Goal: Task Accomplishment & Management: Manage account settings

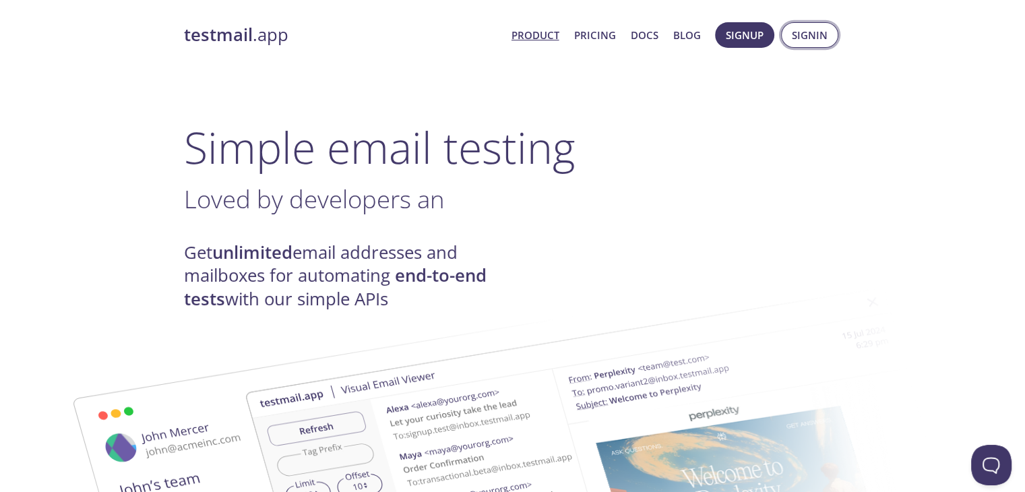
click at [808, 34] on span "Signin" at bounding box center [810, 35] width 36 height 18
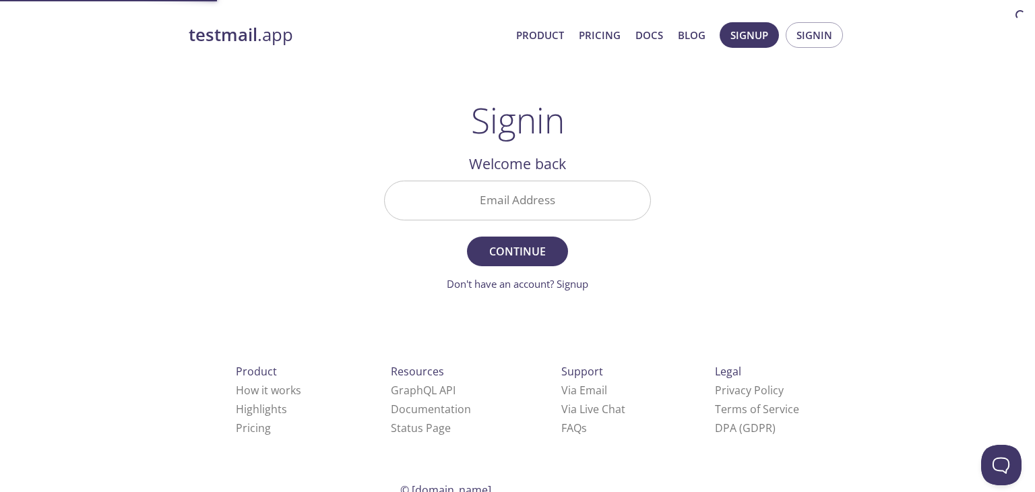
click at [577, 208] on input "Email Address" at bounding box center [518, 200] width 266 height 38
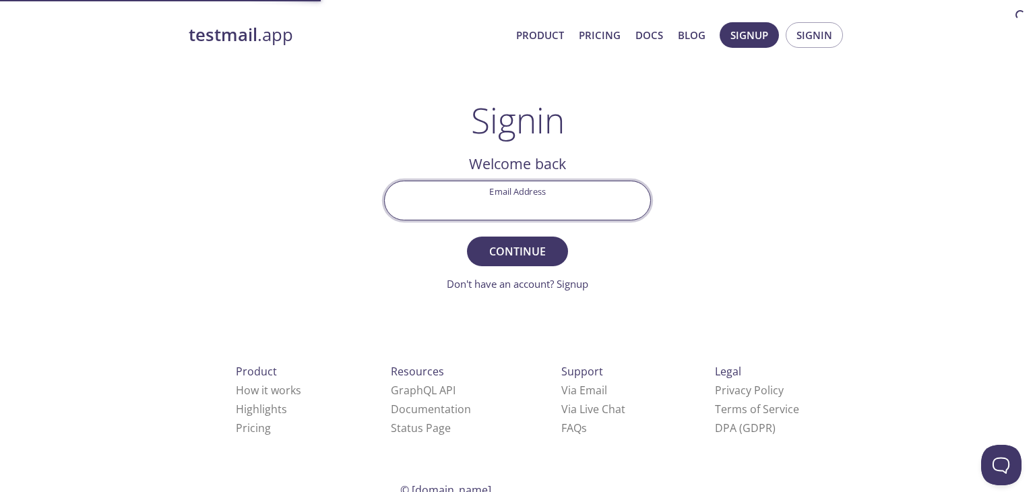
click at [584, 192] on input "Email Address" at bounding box center [518, 200] width 266 height 38
type input "macd.chicho@gmail.com"
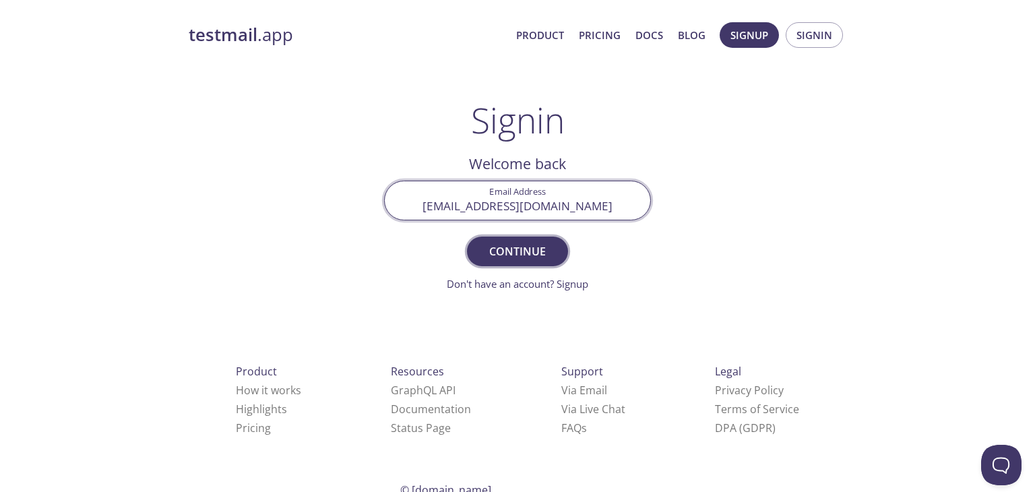
click at [501, 245] on span "Continue" at bounding box center [517, 251] width 71 height 19
drag, startPoint x: 475, startPoint y: 202, endPoint x: 522, endPoint y: 152, distance: 68.2
click at [475, 202] on input "Signin Security Code" at bounding box center [518, 200] width 266 height 38
click at [793, 157] on div "testmail .app Product Pricing Docs Blog Signup Signin Signin Welcome back Email…" at bounding box center [518, 294] width 690 height 562
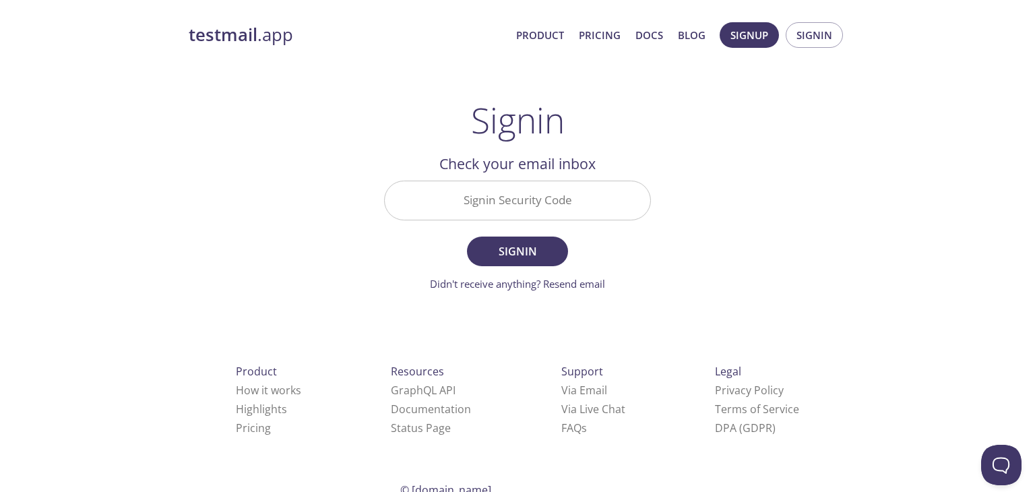
click at [513, 200] on input "Signin Security Code" at bounding box center [518, 200] width 266 height 38
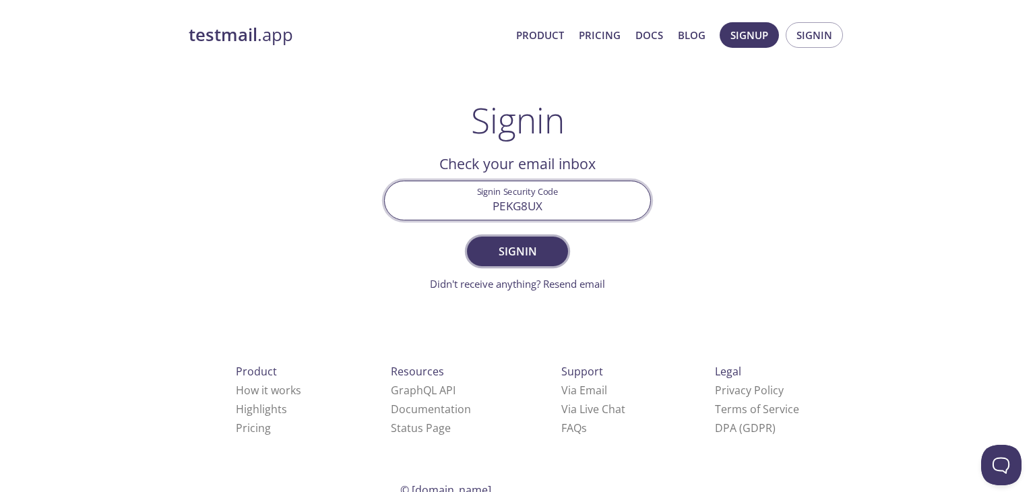
type input "PEKG8UX"
click at [522, 254] on span "Signin" at bounding box center [517, 251] width 71 height 19
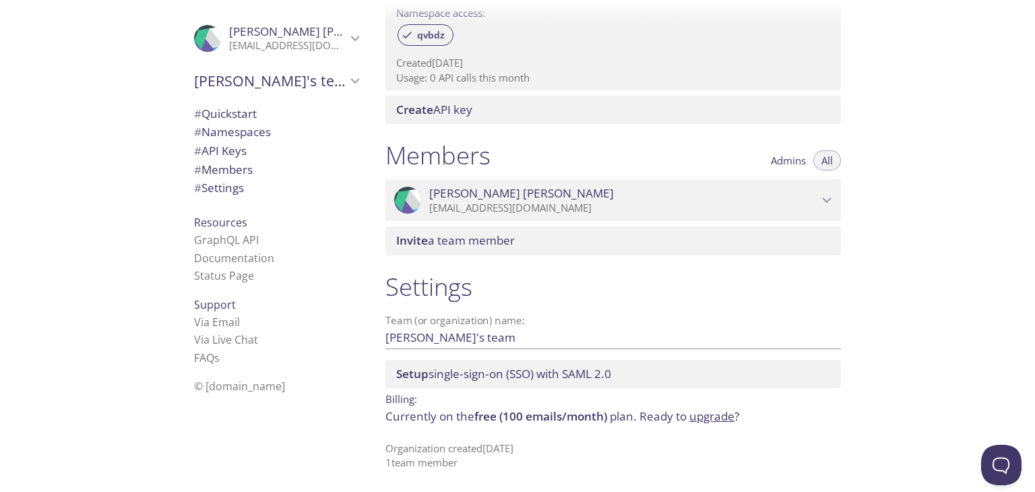
scroll to position [242, 0]
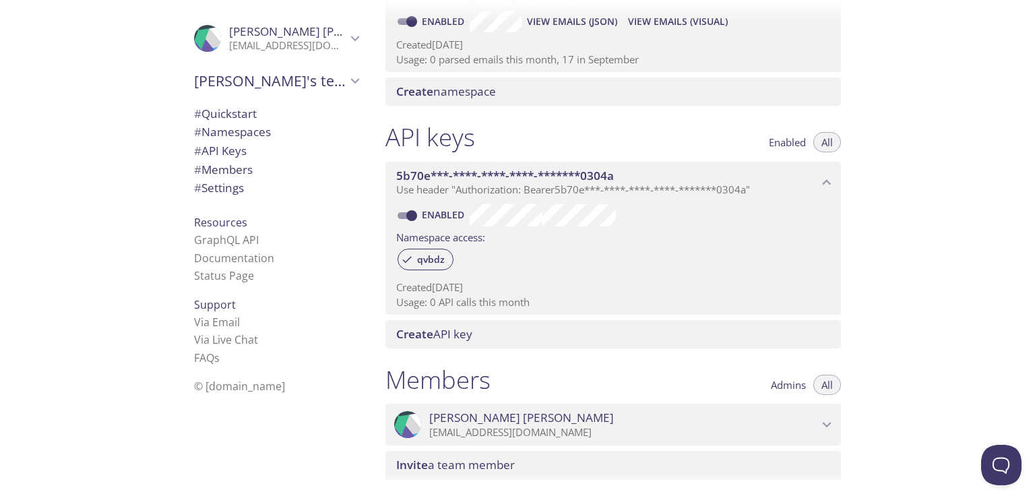
drag, startPoint x: 437, startPoint y: 307, endPoint x: 545, endPoint y: 302, distance: 108.7
click at [526, 305] on p "Usage: 0 API calls this month" at bounding box center [613, 302] width 434 height 14
click at [628, 303] on p "Usage: 0 API calls this month" at bounding box center [613, 302] width 434 height 14
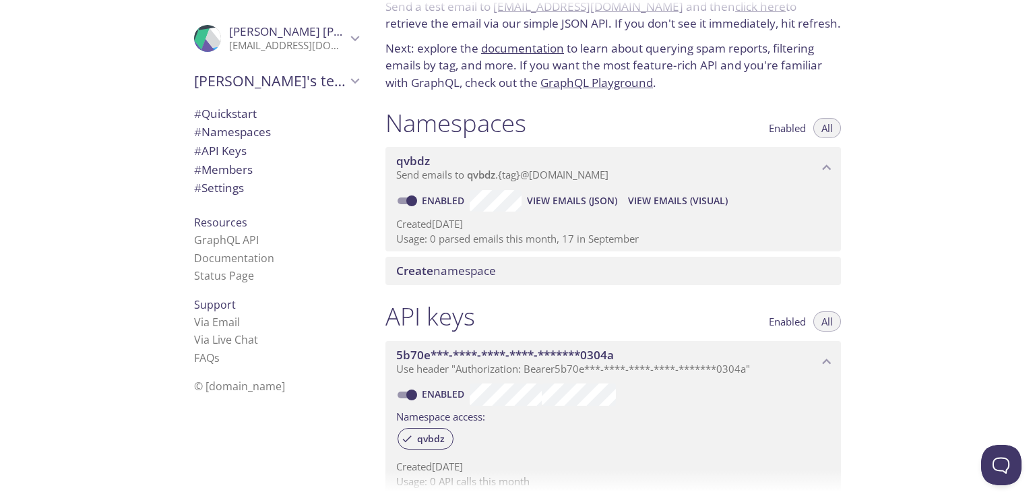
scroll to position [0, 0]
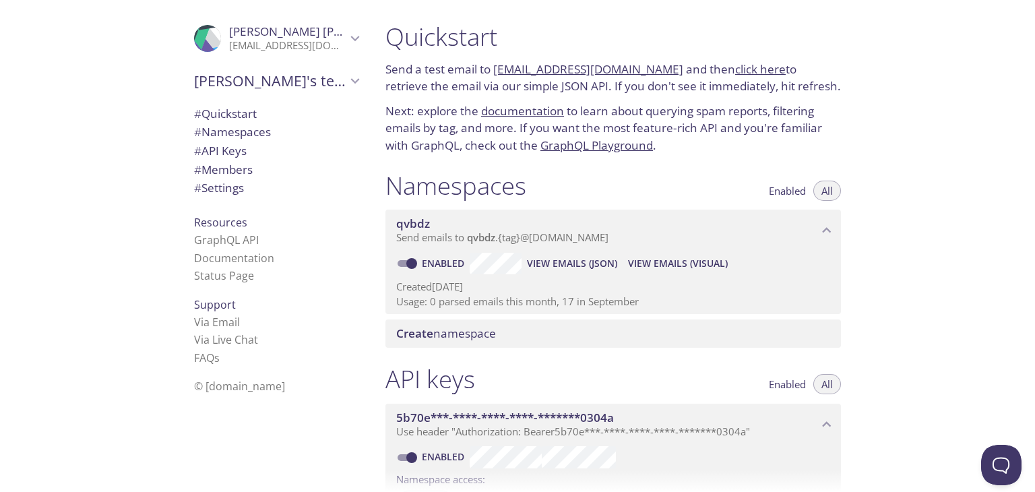
click at [824, 422] on icon "5b70e***-****-****-****-*******0304a API key" at bounding box center [827, 425] width 18 height 18
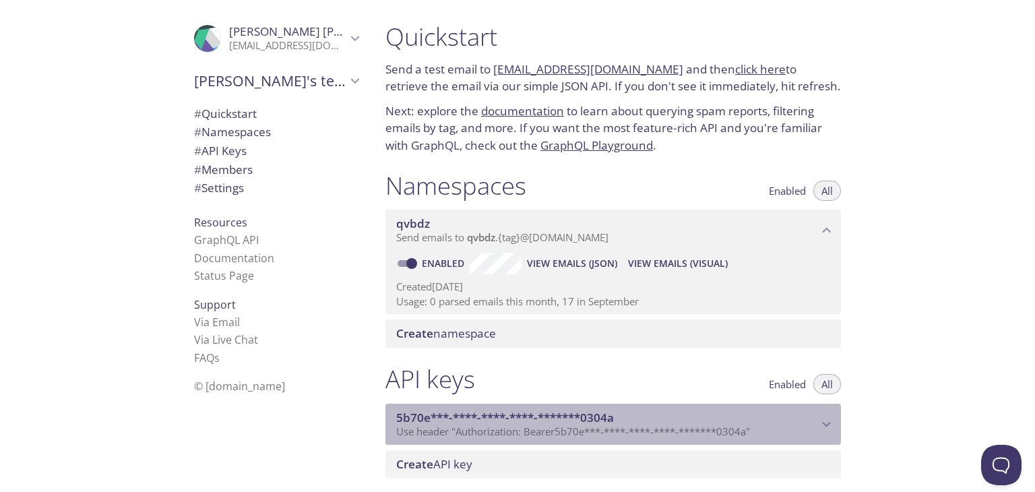
click at [823, 419] on icon "5b70e***-****-****-****-*******0304a API key" at bounding box center [827, 425] width 18 height 18
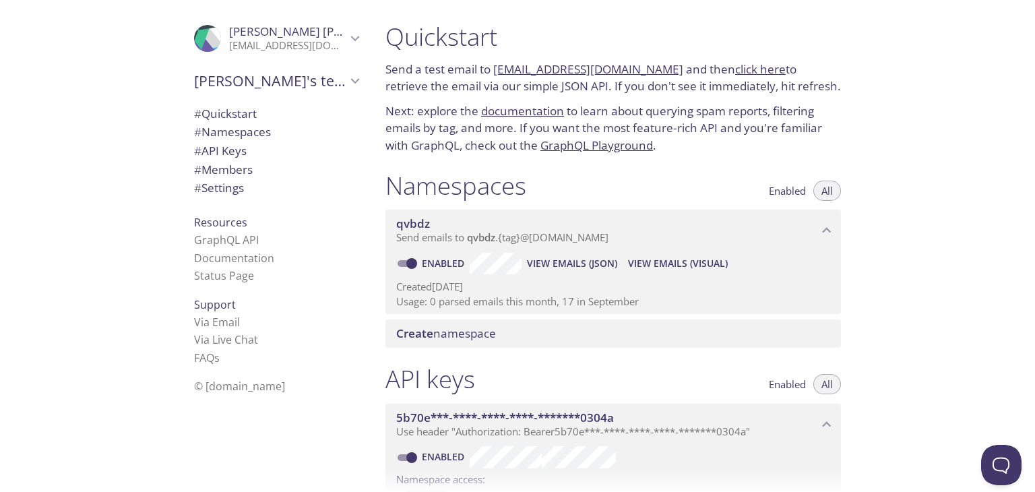
click at [634, 182] on div "Namespaces Enabled All" at bounding box center [614, 188] width 456 height 34
click at [286, 79] on span "Marco's team" at bounding box center [270, 80] width 152 height 19
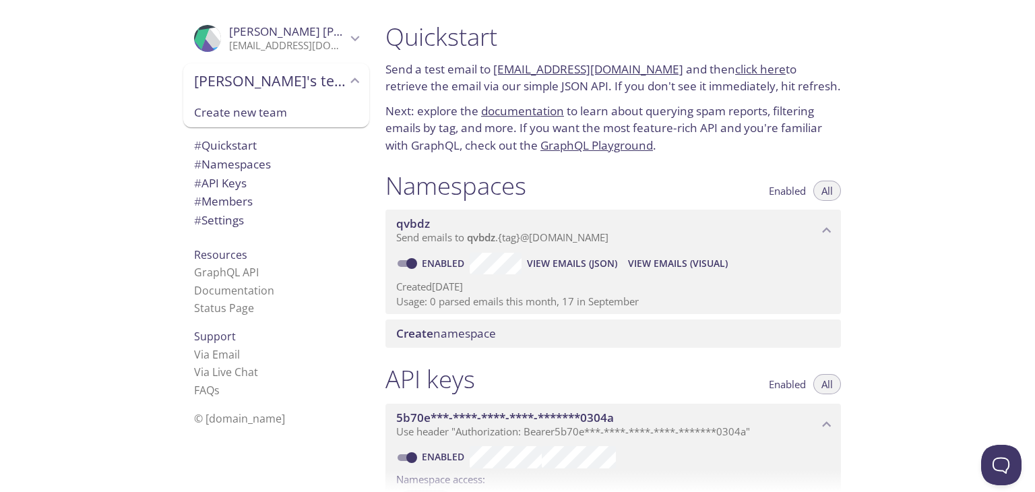
click at [119, 98] on div ".cls-1 { fill: #6d5ca8; } .cls-2 { fill: #3fc191; } .cls-3 { fill: #3b4752; } .…" at bounding box center [187, 246] width 375 height 492
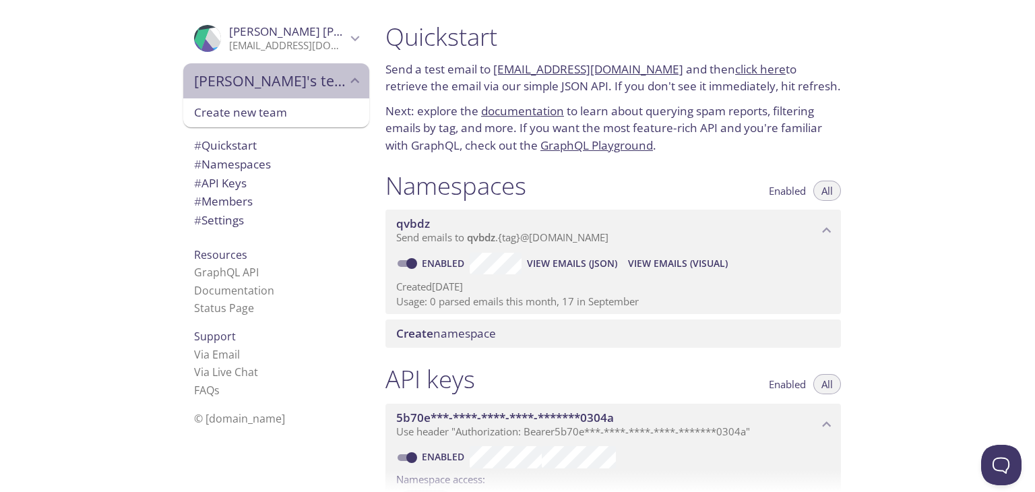
click at [258, 78] on span "Marco's team" at bounding box center [270, 80] width 152 height 19
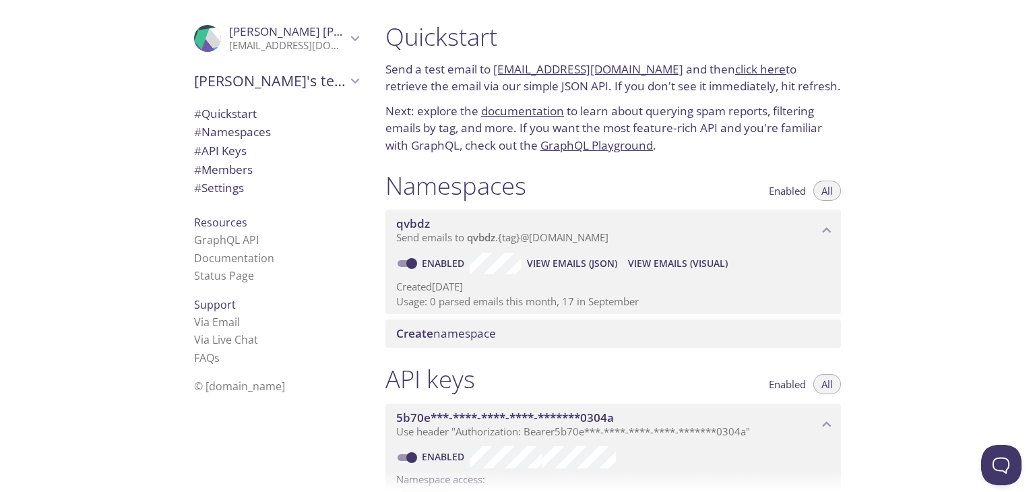
click at [313, 50] on p "macd.chicho@gmail.com" at bounding box center [287, 45] width 117 height 13
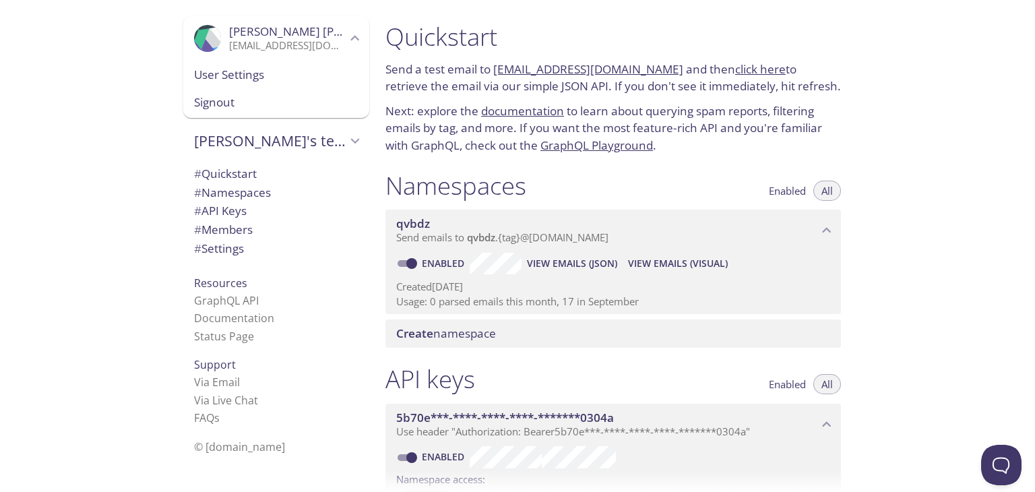
click at [208, 100] on span "Signout" at bounding box center [276, 103] width 164 height 18
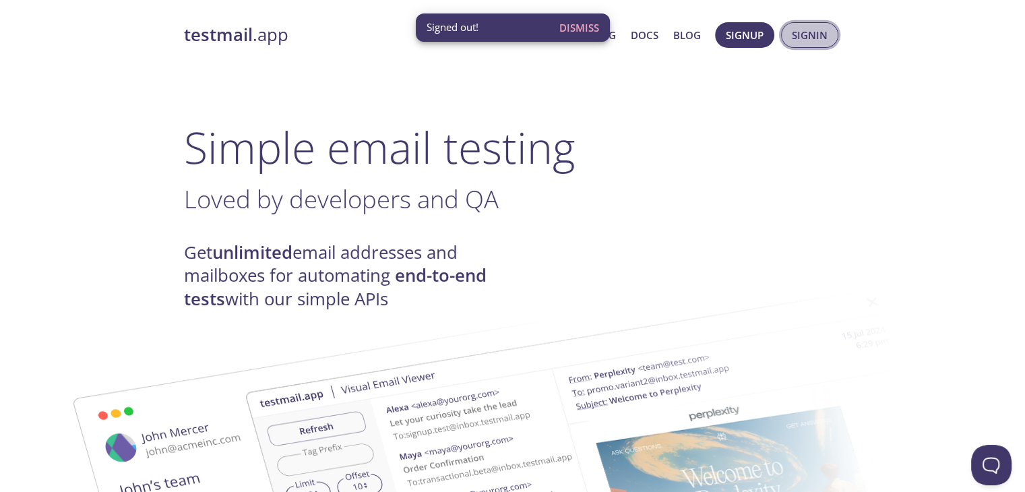
click at [811, 33] on span "Signin" at bounding box center [810, 35] width 36 height 18
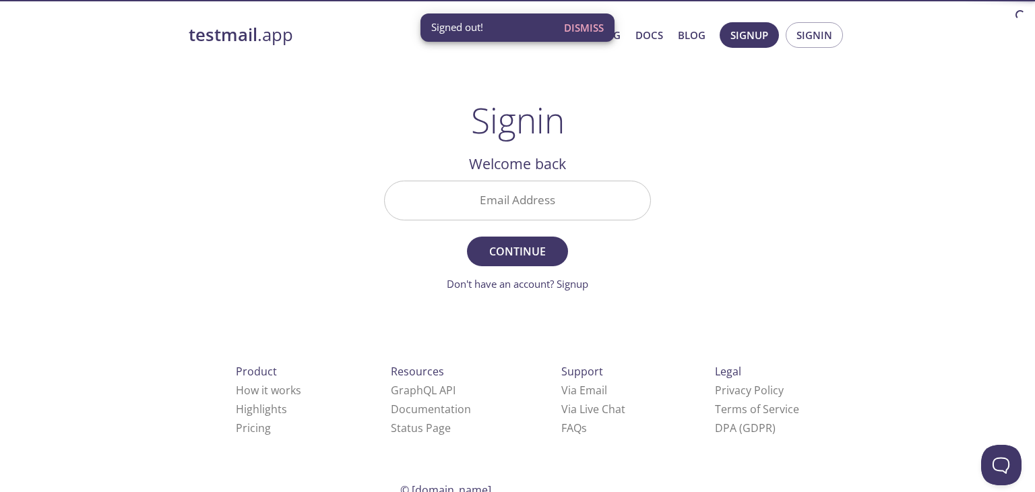
click at [522, 197] on input "Email Address" at bounding box center [518, 200] width 266 height 38
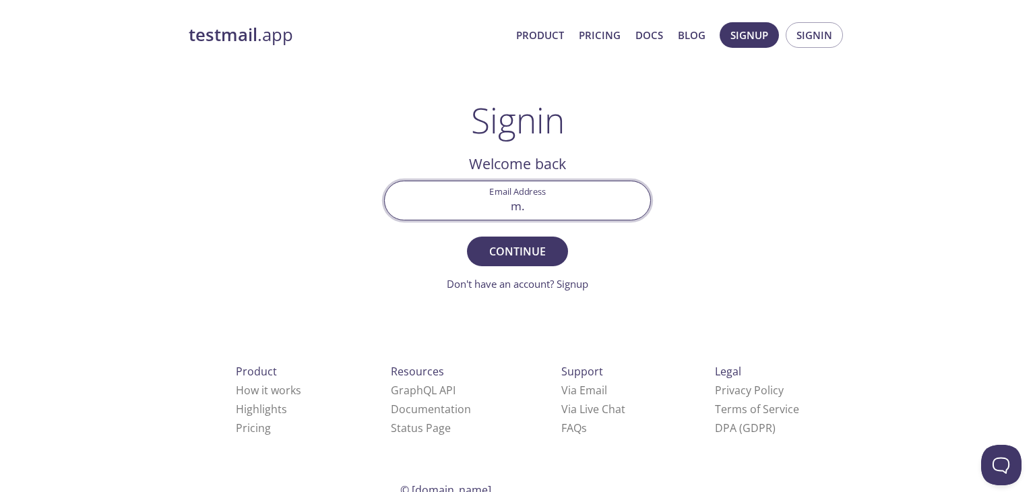
type input "m.delgado@deskree.com"
click at [519, 255] on span "Continue" at bounding box center [517, 251] width 71 height 19
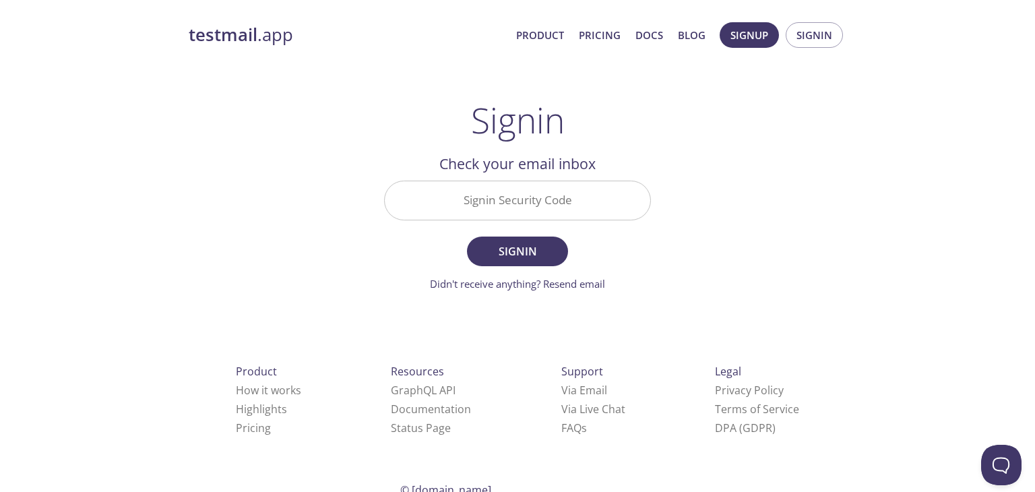
click at [545, 212] on input "Signin Security Code" at bounding box center [518, 200] width 266 height 38
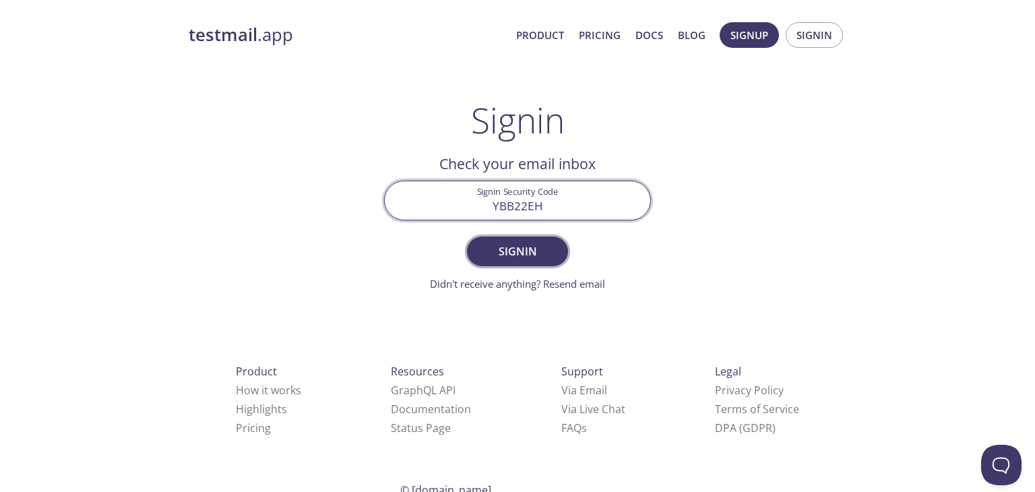
type input "YBB22EH"
click at [523, 255] on span "Signin" at bounding box center [517, 251] width 71 height 19
